Goal: Communication & Community: Answer question/provide support

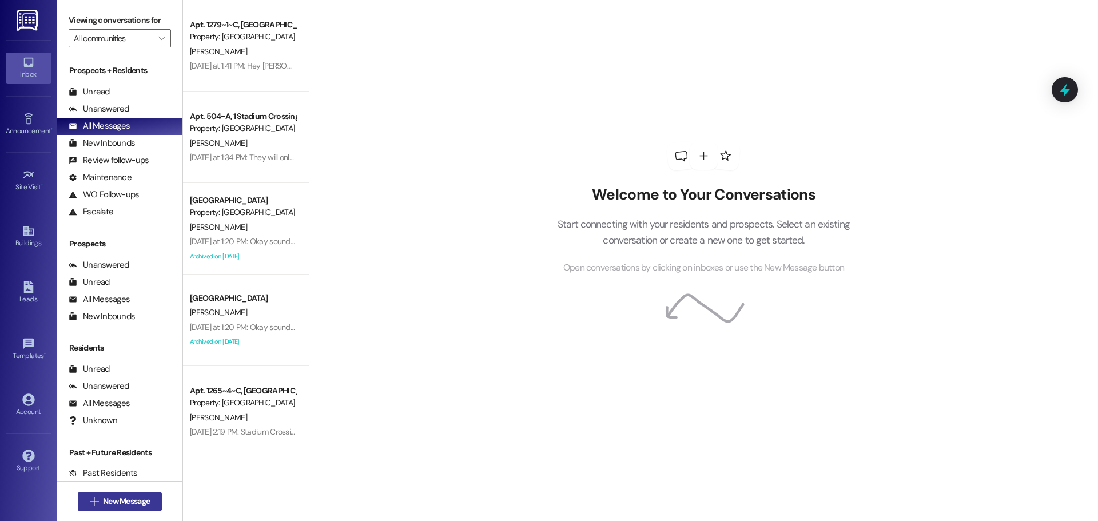
click at [137, 500] on span "New Message" at bounding box center [126, 501] width 47 height 12
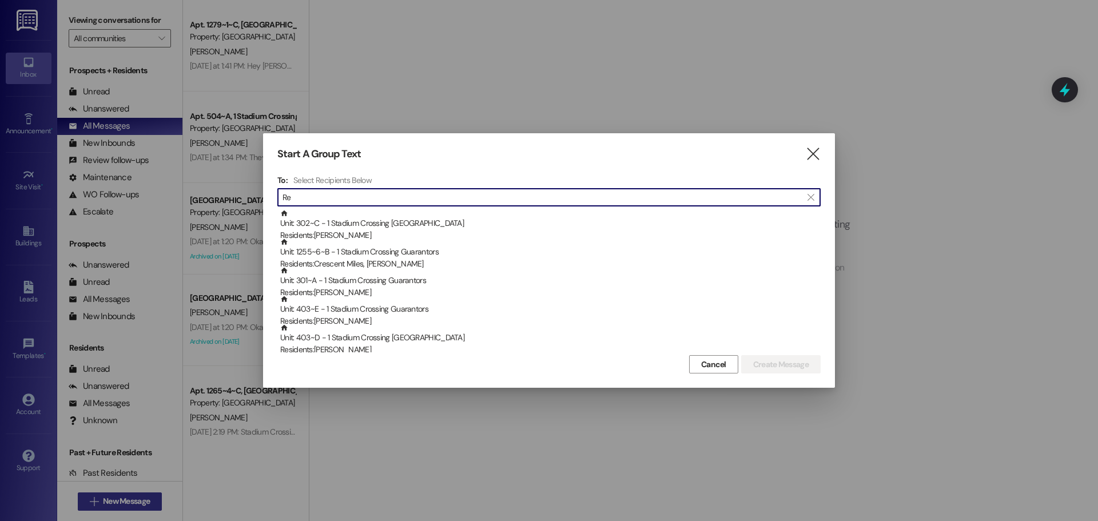
type input "R"
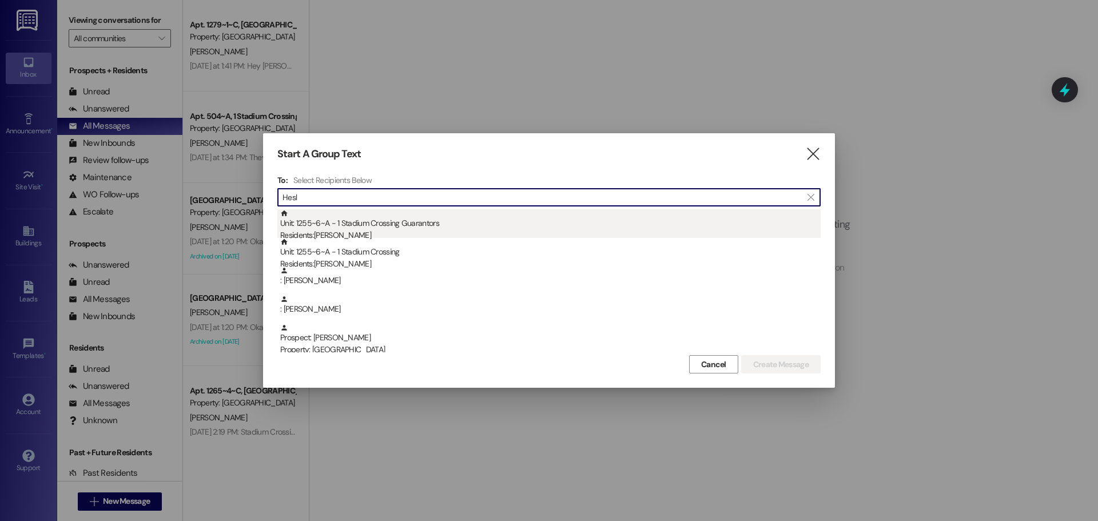
type input "Hesl"
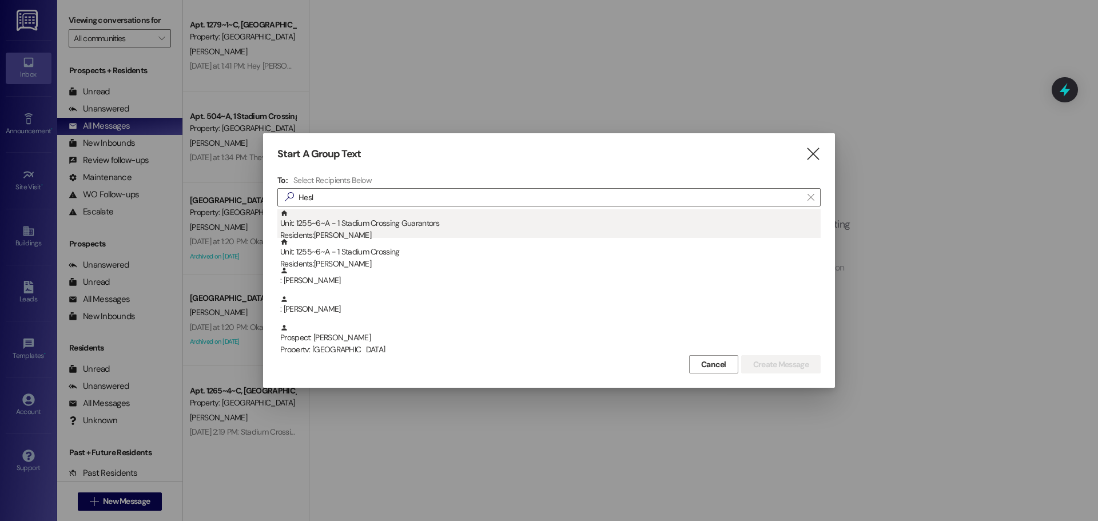
click at [415, 218] on div "Unit: 1255~6~A - 1 Stadium Crossing Guarantors Residents: [PERSON_NAME]" at bounding box center [550, 225] width 540 height 33
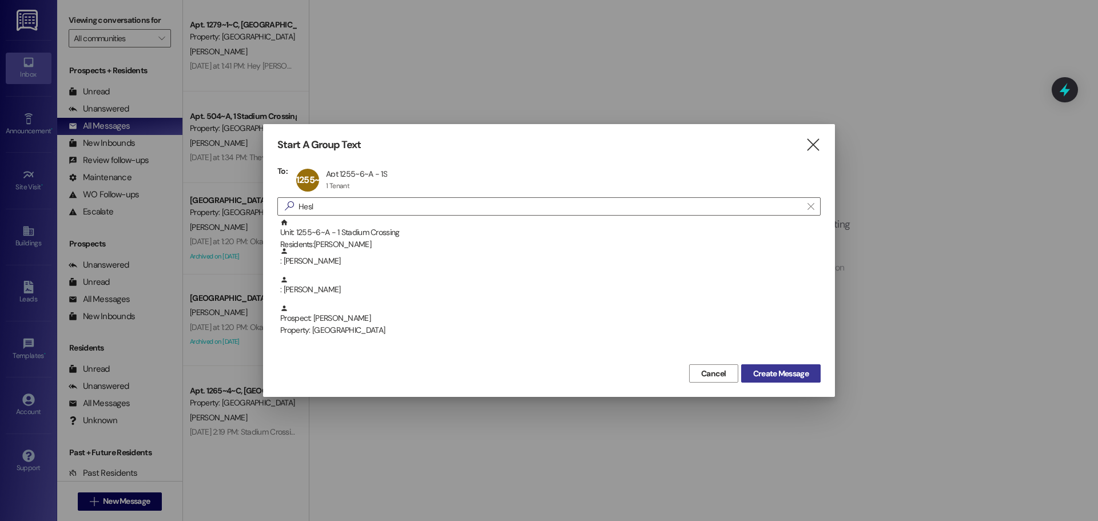
click at [770, 373] on span "Create Message" at bounding box center [780, 374] width 55 height 12
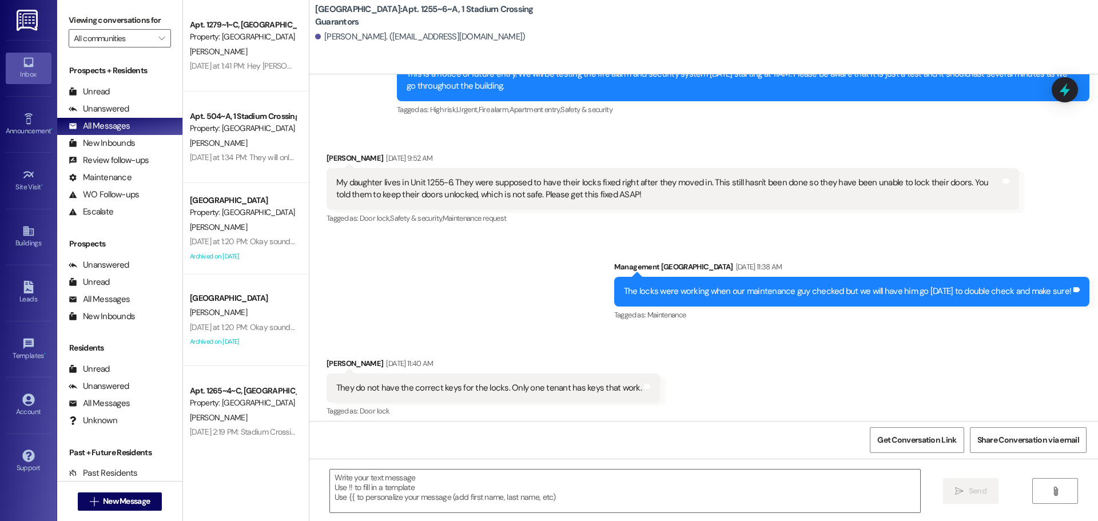
scroll to position [343, 0]
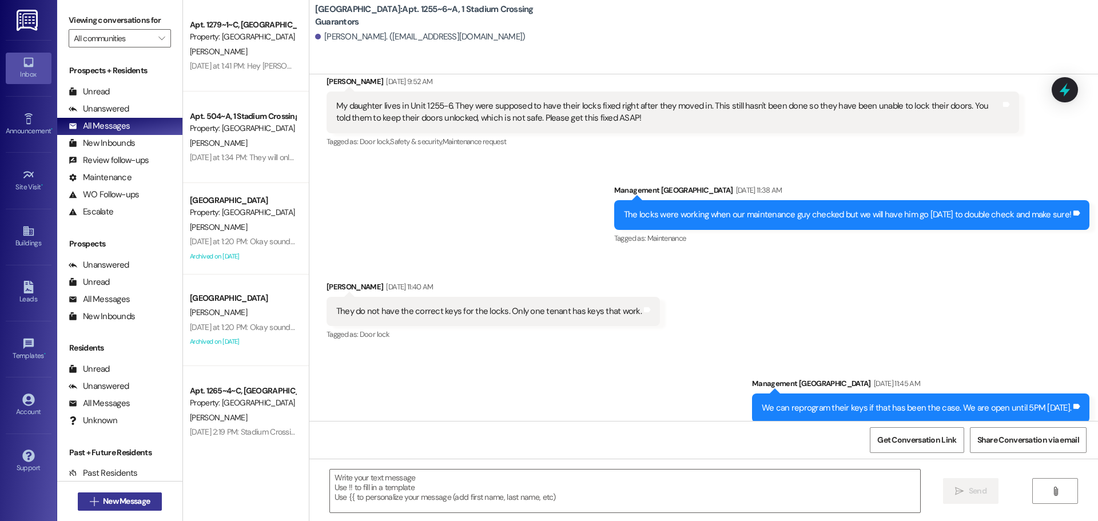
click at [136, 507] on span "New Message" at bounding box center [126, 501] width 47 height 12
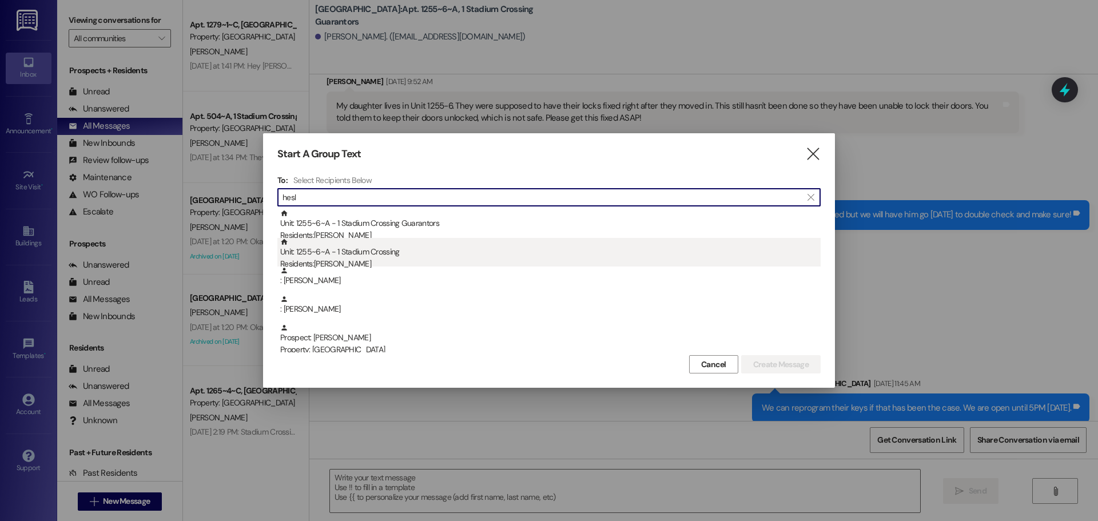
type input "hesl"
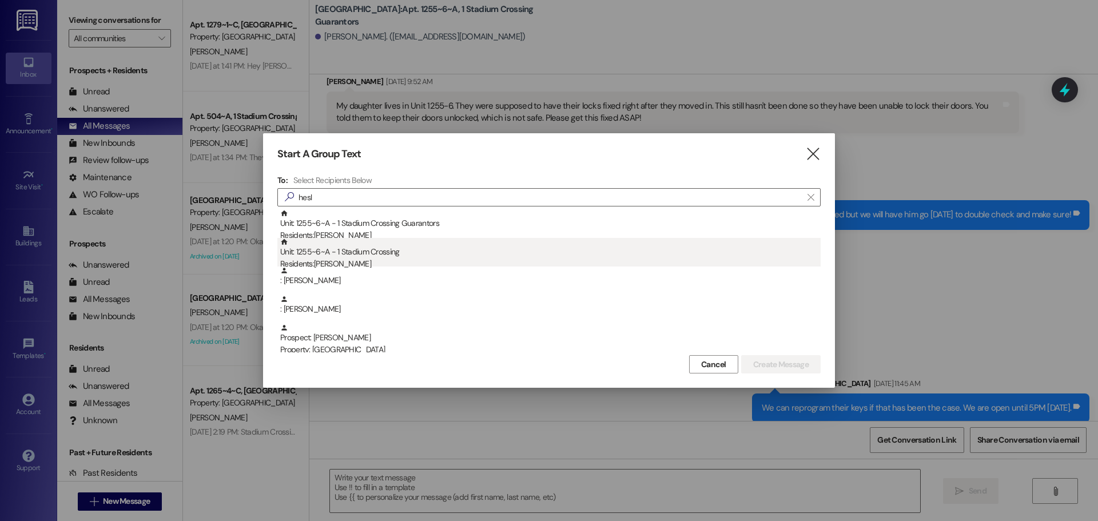
click at [347, 254] on div "Unit: 1255~6~A - 1 Stadium Crossing Residents: [PERSON_NAME]" at bounding box center [550, 254] width 540 height 33
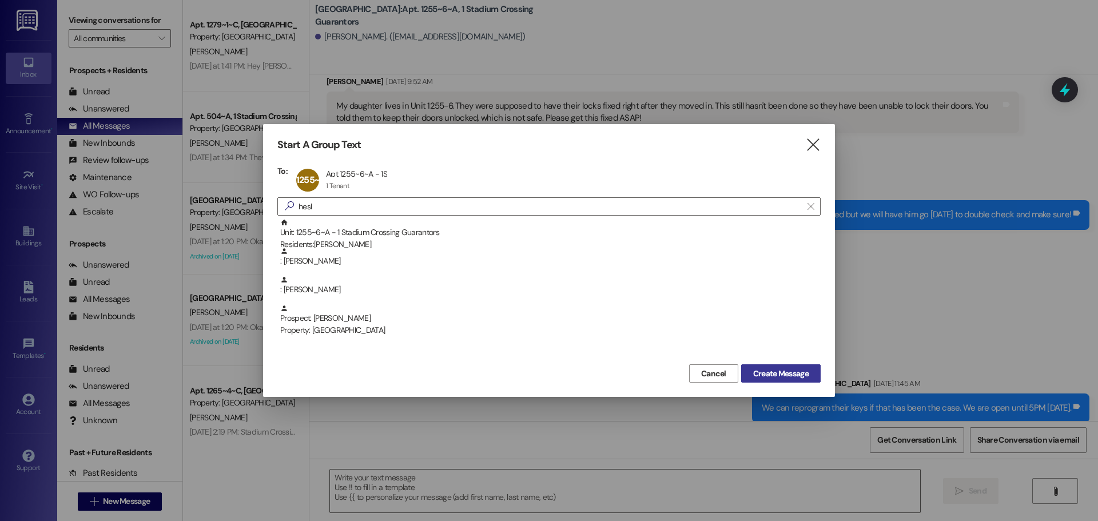
click at [775, 368] on span "Create Message" at bounding box center [780, 374] width 55 height 12
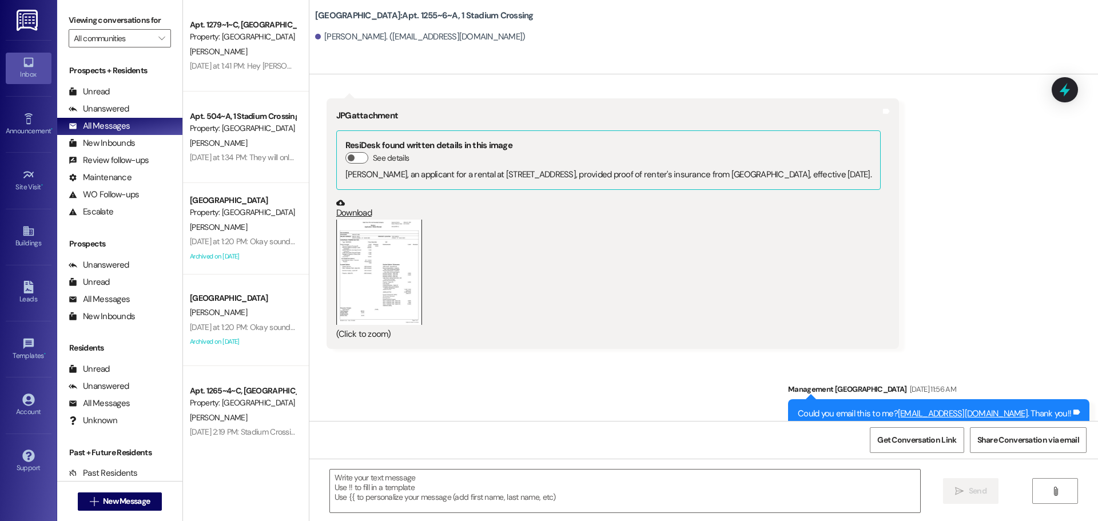
scroll to position [3164, 0]
click at [400, 244] on button "Zoom image" at bounding box center [379, 272] width 86 height 105
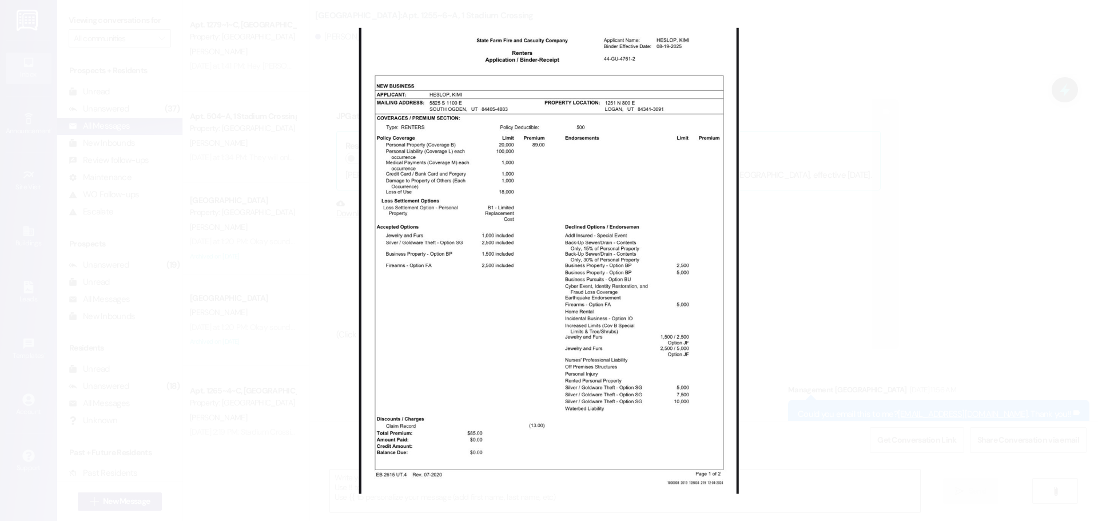
click at [861, 223] on button "Unzoom image" at bounding box center [549, 260] width 1098 height 521
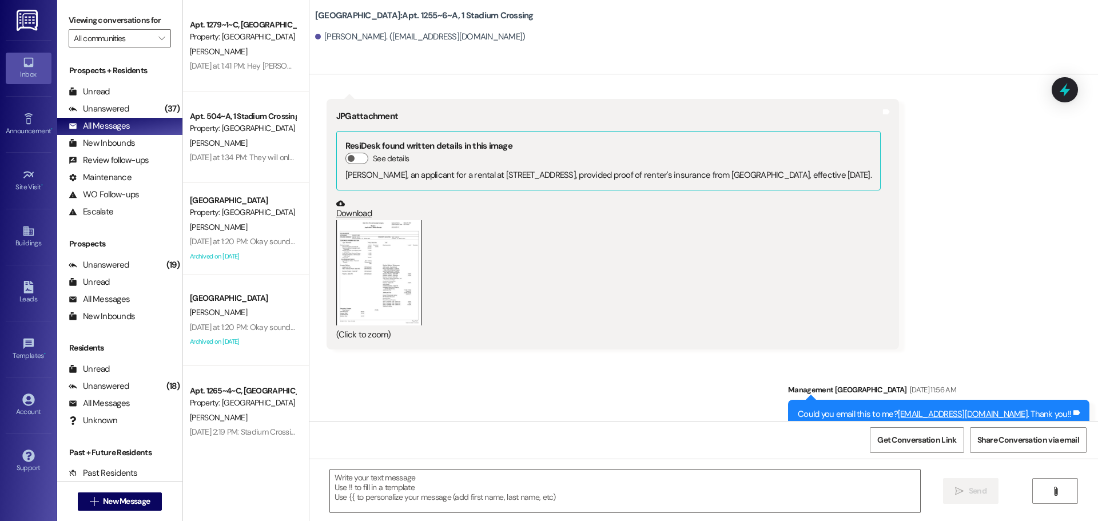
click at [355, 199] on link "Download" at bounding box center [608, 209] width 544 height 20
